Goal: Task Accomplishment & Management: Manage account settings

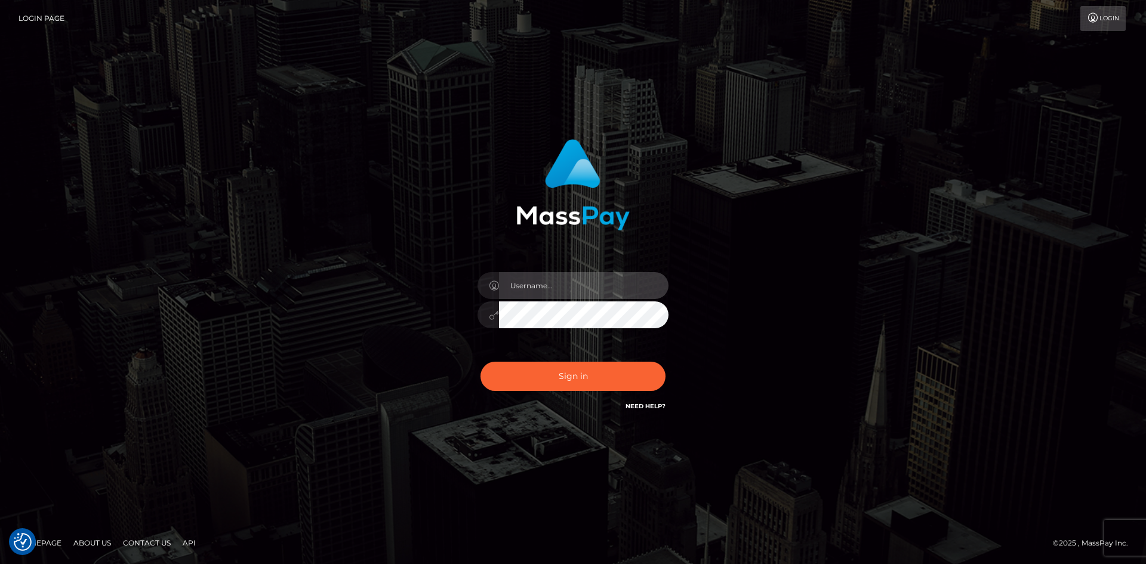
type input "hello.feetfinder"
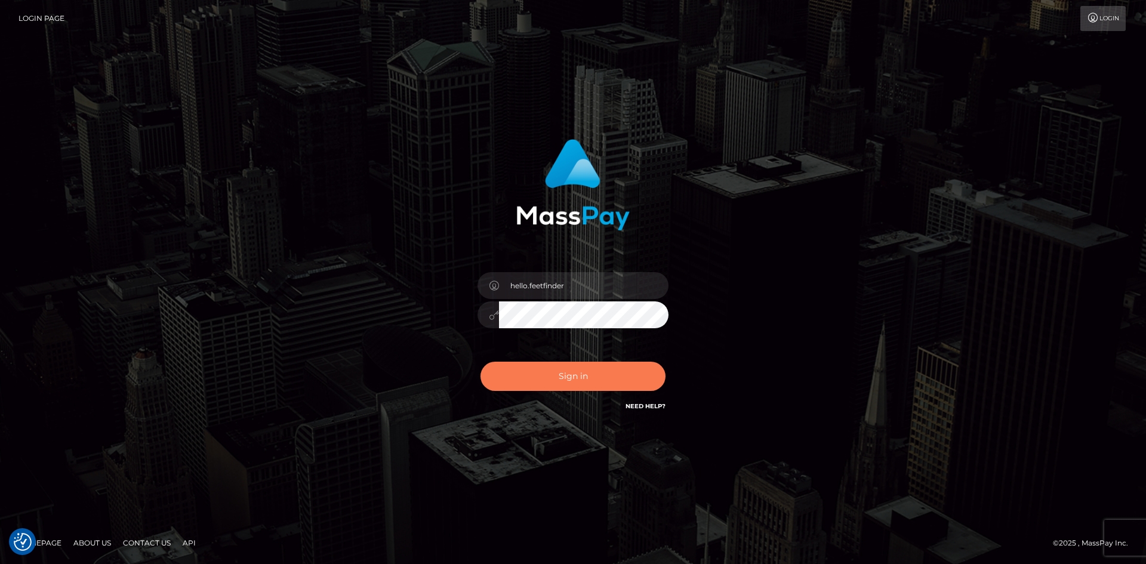
click at [576, 383] on button "Sign in" at bounding box center [573, 376] width 185 height 29
type input "hello.feetfinder"
click at [576, 368] on button "Sign in" at bounding box center [573, 376] width 185 height 29
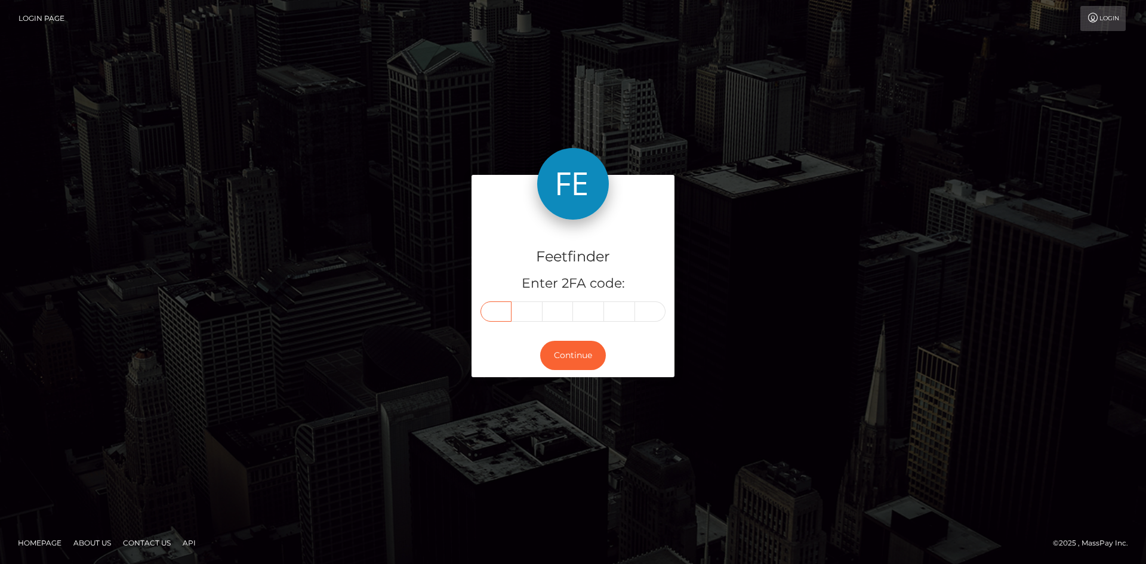
drag, startPoint x: 0, startPoint y: 0, endPoint x: 505, endPoint y: 316, distance: 595.7
click at [505, 316] on input "text" at bounding box center [496, 311] width 31 height 20
click at [500, 316] on input "text" at bounding box center [496, 311] width 31 height 20
type input "5"
type input "3"
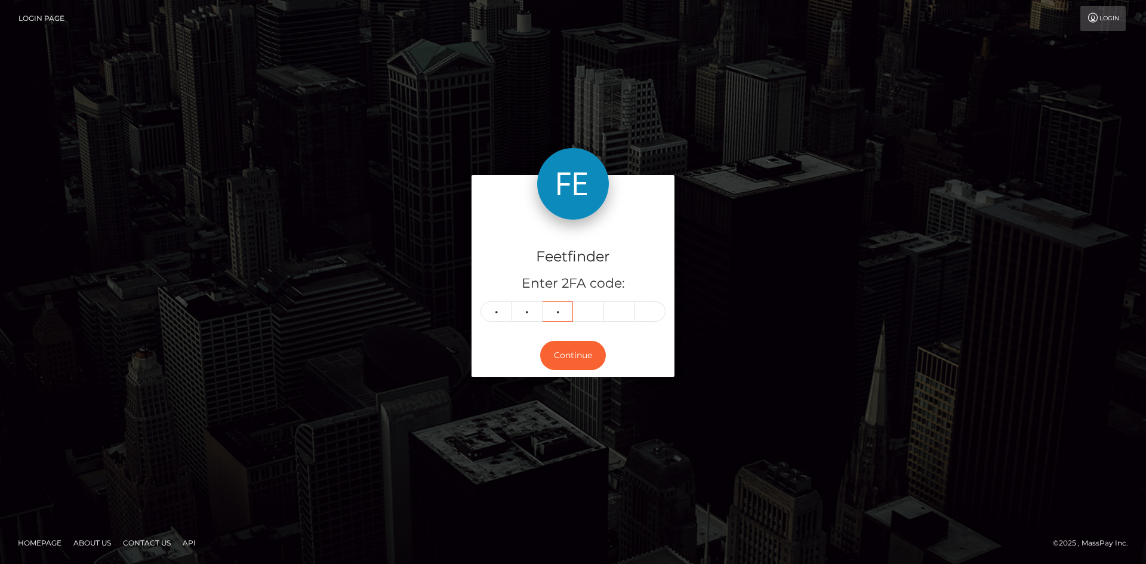
type input "0"
type input "7"
type input "2"
type input "9"
click at [575, 347] on button "Continue" at bounding box center [573, 355] width 66 height 29
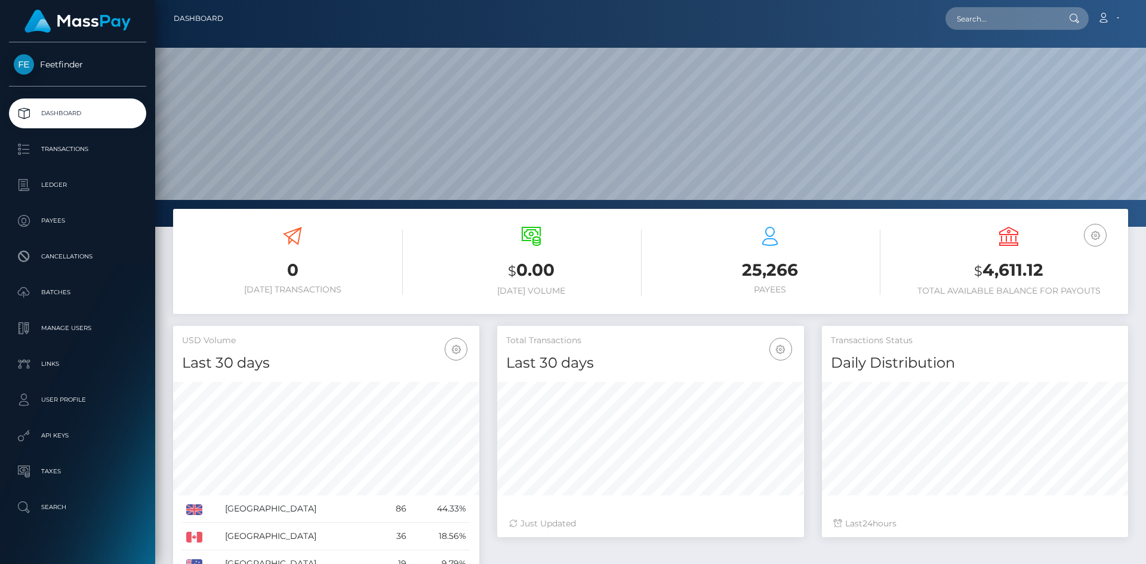
scroll to position [212, 307]
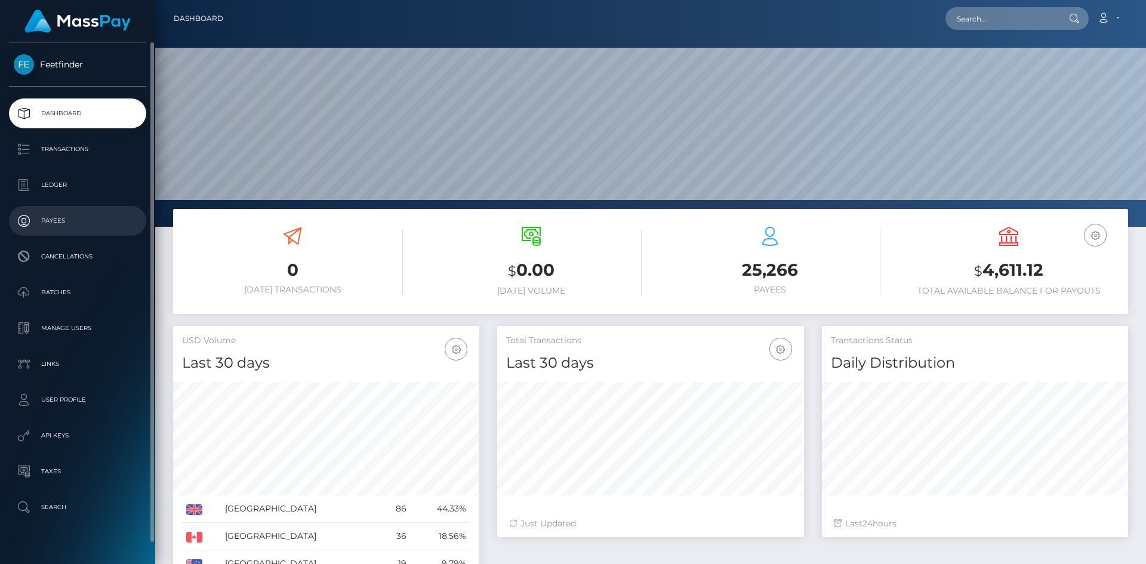
click at [95, 218] on p "Payees" at bounding box center [78, 221] width 128 height 18
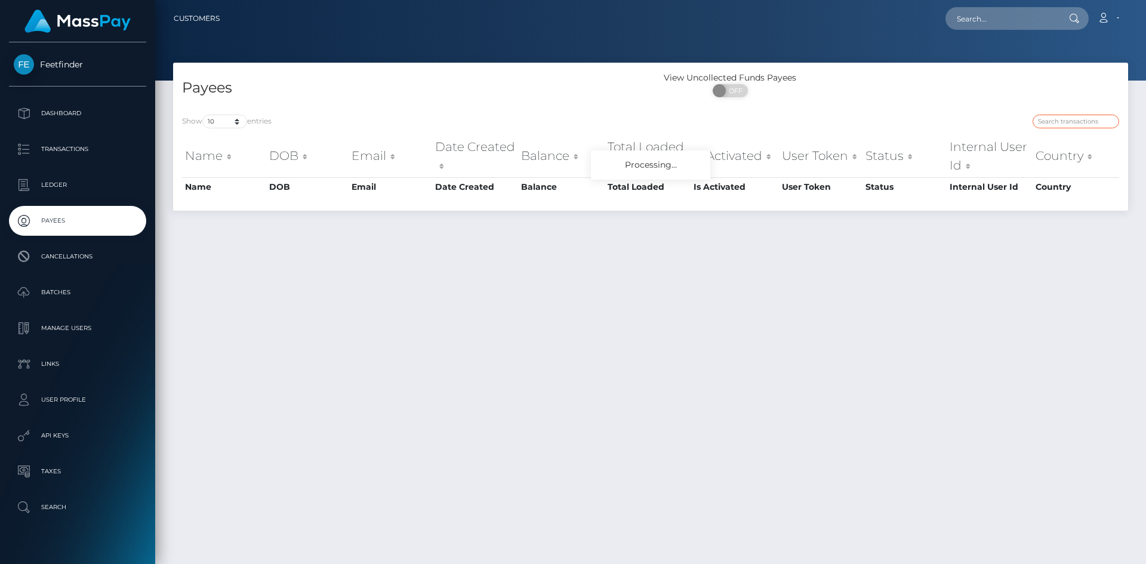
click at [1064, 128] on input "search" at bounding box center [1076, 122] width 87 height 14
paste input "ec3ea0dd-5a73-11f0-b1fb-02a8c2768cb9"
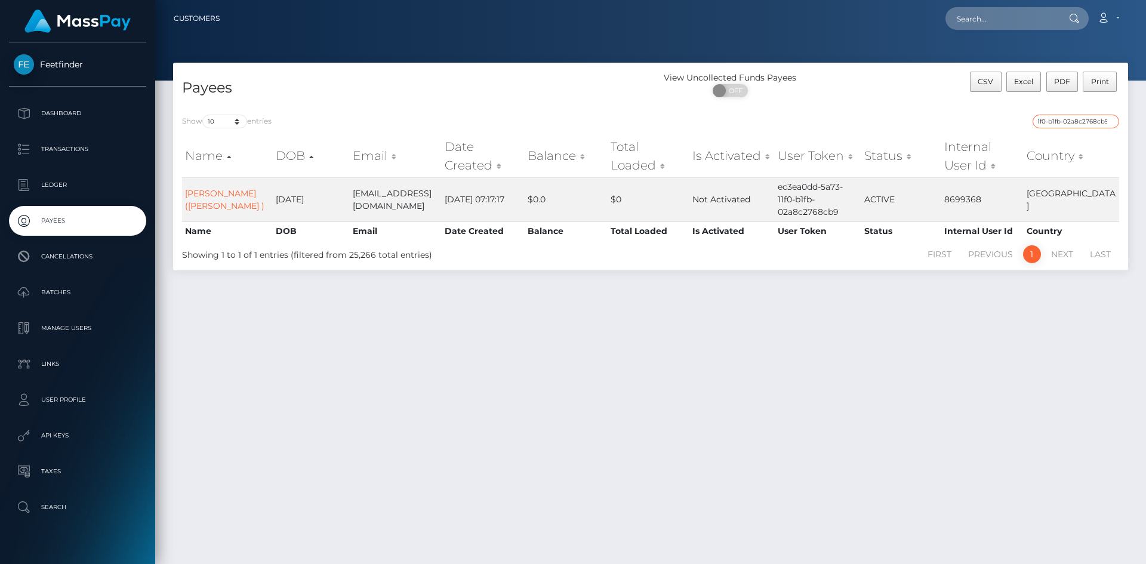
type input "ec3ea0dd-5a73-11f0-b1fb-02a8c2768cb9"
